Goal: Task Accomplishment & Management: Manage account settings

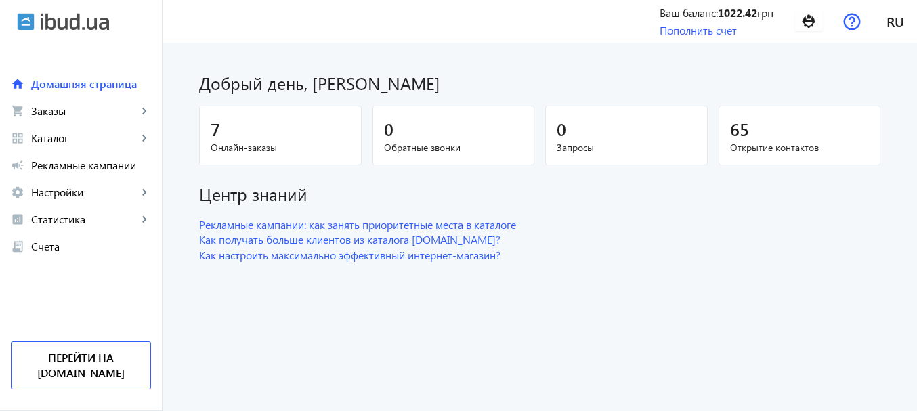
click at [225, 147] on span "Онлайн-заказы" at bounding box center [280, 148] width 139 height 14
click at [78, 113] on span "Заказы" at bounding box center [84, 111] width 106 height 14
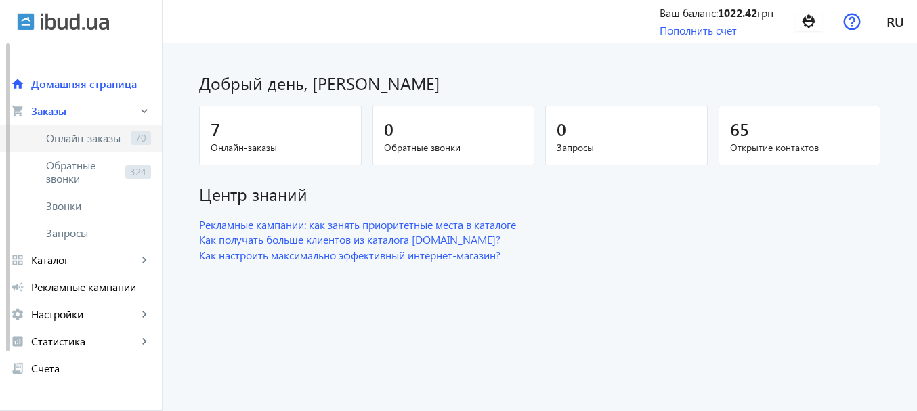
click at [87, 135] on span "Онлайн-заказы" at bounding box center [85, 138] width 79 height 14
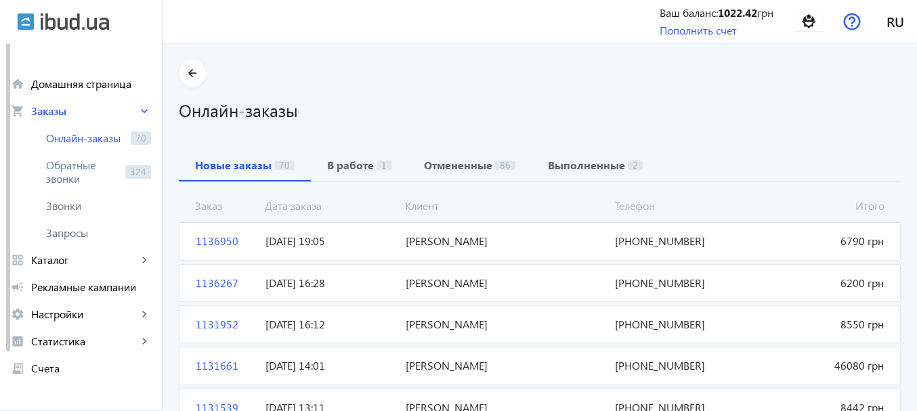
click at [437, 282] on span "[PERSON_NAME]" at bounding box center [505, 283] width 210 height 15
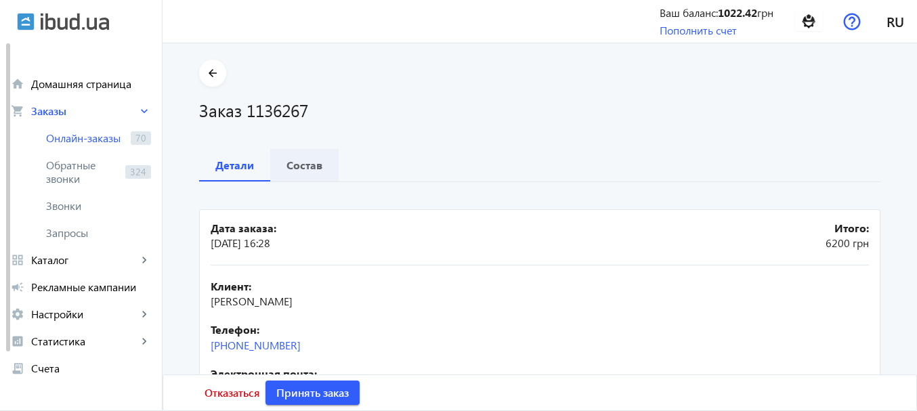
click at [304, 169] on b "Состав" at bounding box center [304, 165] width 36 height 11
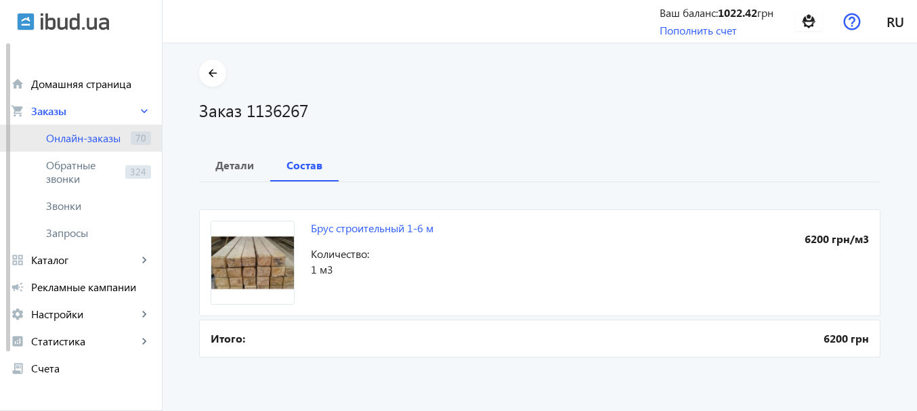
click at [80, 139] on span "Онлайн-заказы" at bounding box center [85, 138] width 79 height 14
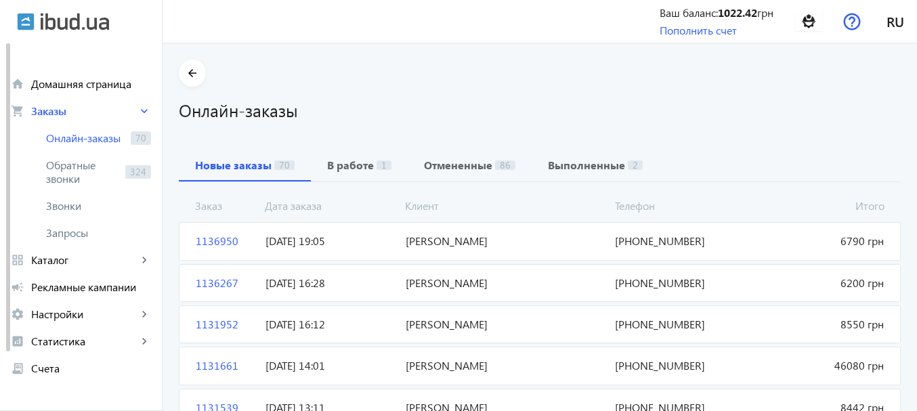
click at [436, 244] on span "[PERSON_NAME]" at bounding box center [505, 241] width 210 height 15
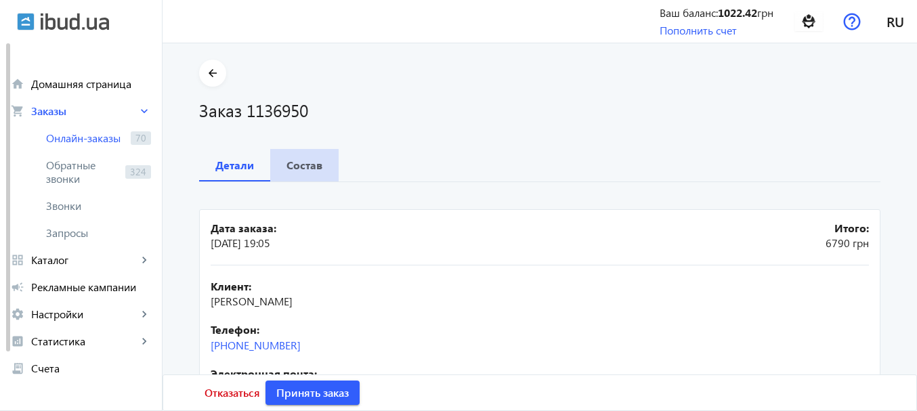
click at [302, 161] on b "Состав" at bounding box center [304, 165] width 36 height 11
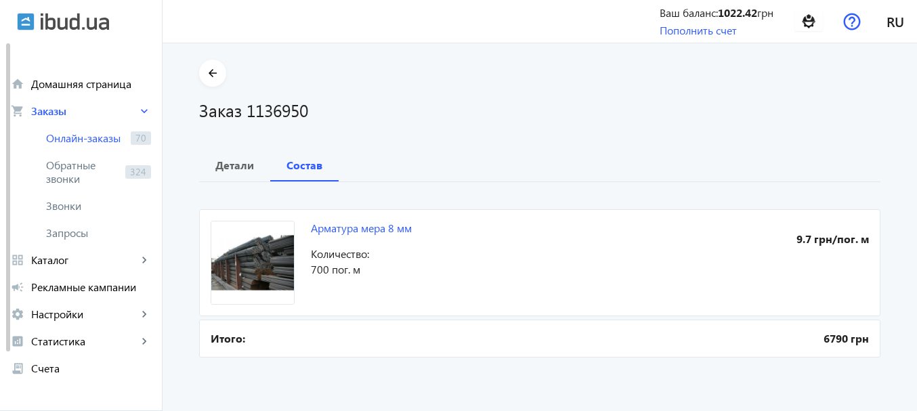
click at [326, 83] on section "arrow_back Заказ 1136950" at bounding box center [539, 91] width 681 height 62
